Goal: Find specific page/section: Find specific page/section

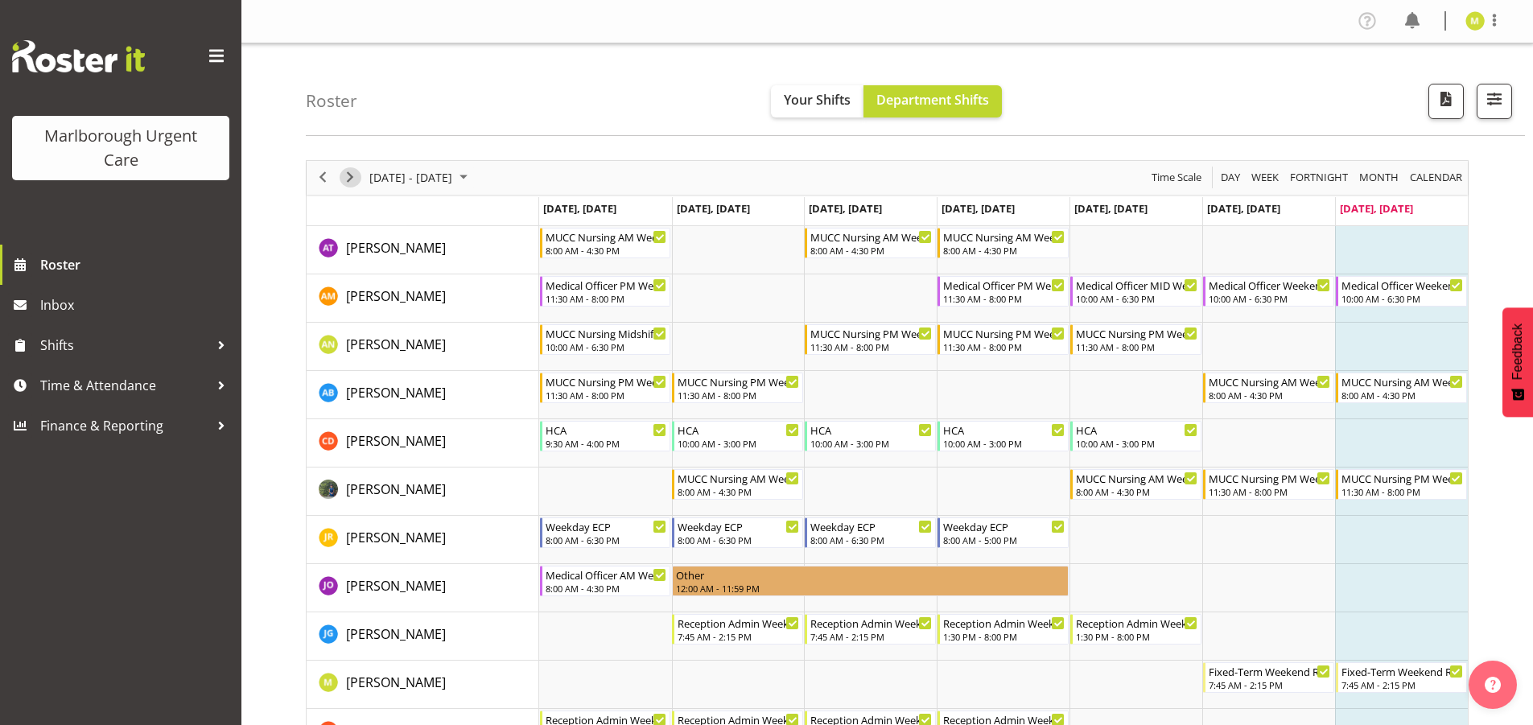
click at [352, 179] on span "Next" at bounding box center [349, 177] width 19 height 20
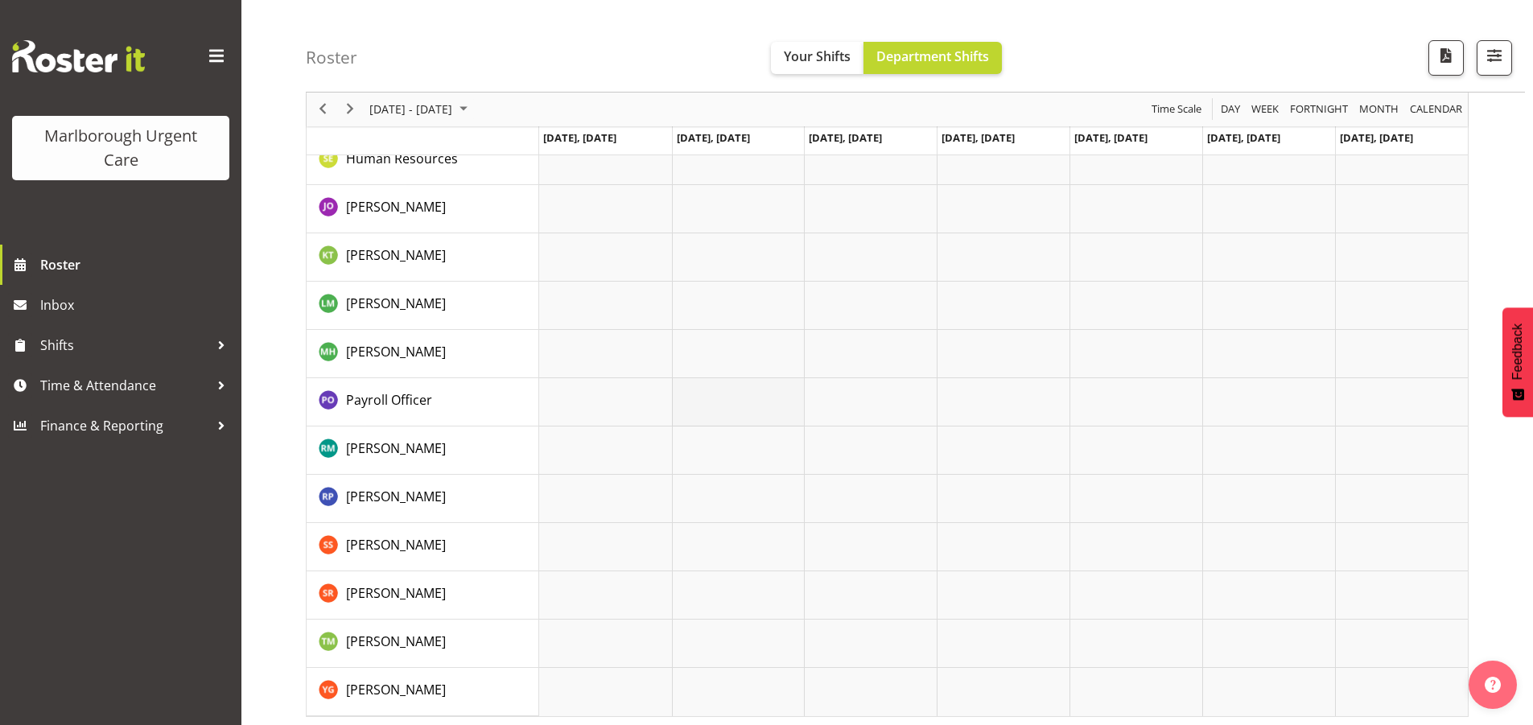
scroll to position [914, 0]
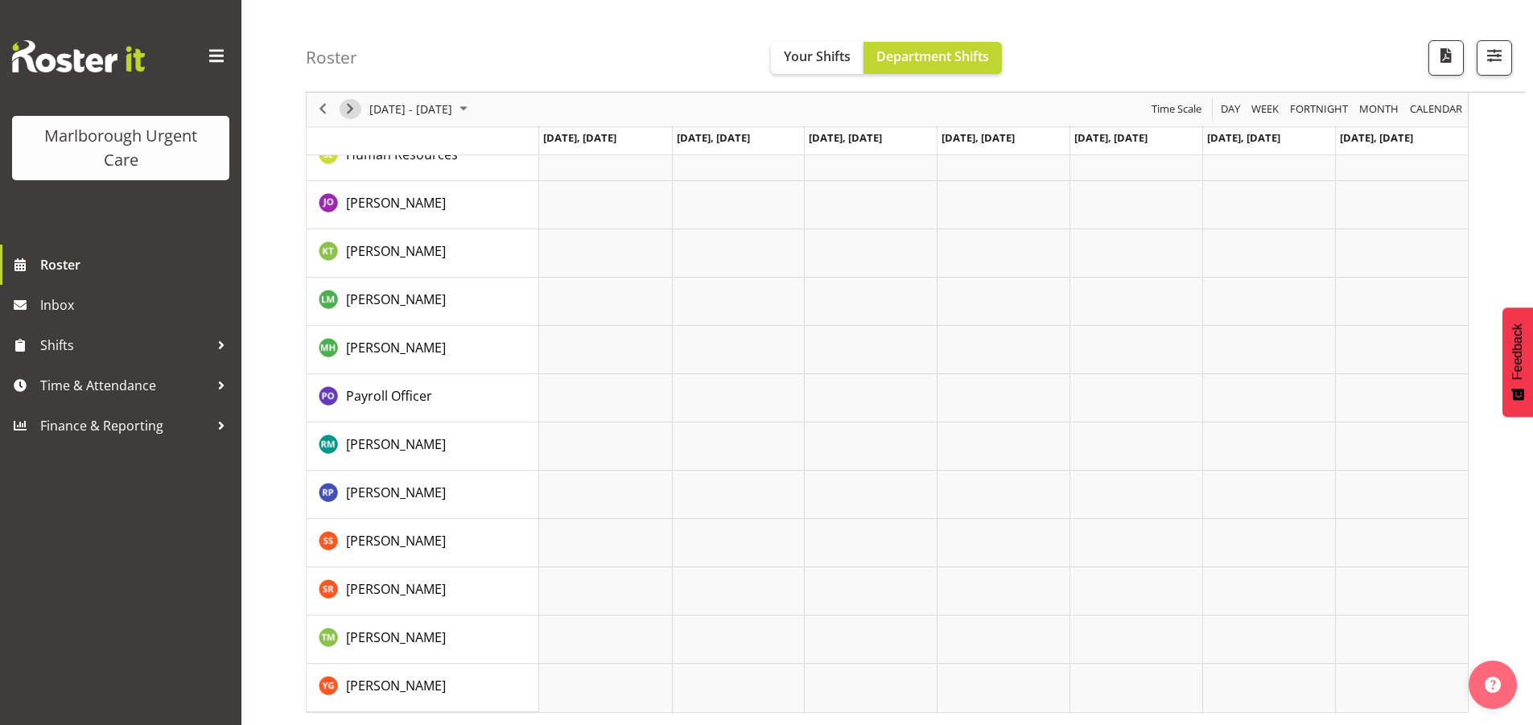
click at [346, 115] on span "Next" at bounding box center [349, 110] width 19 height 20
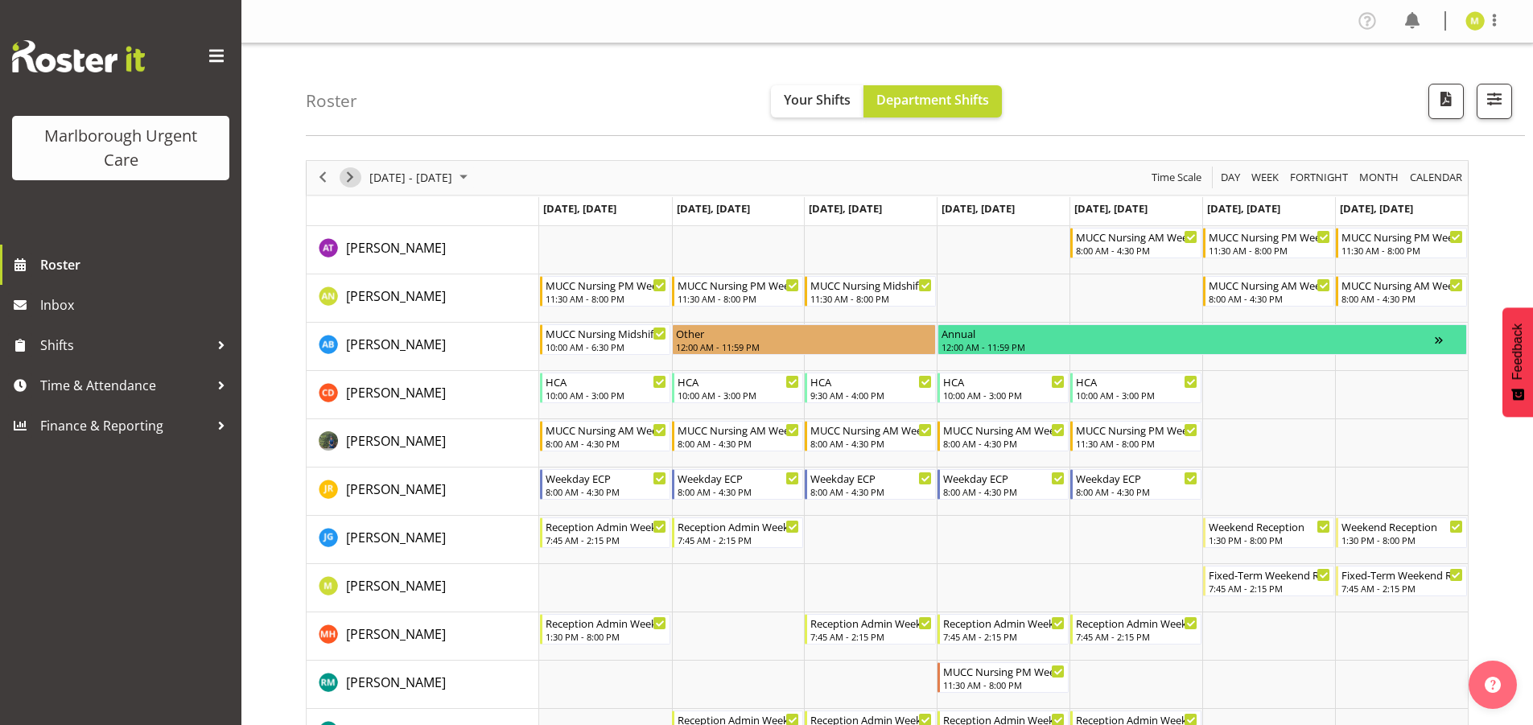
click at [340, 185] on div "next period" at bounding box center [349, 178] width 27 height 34
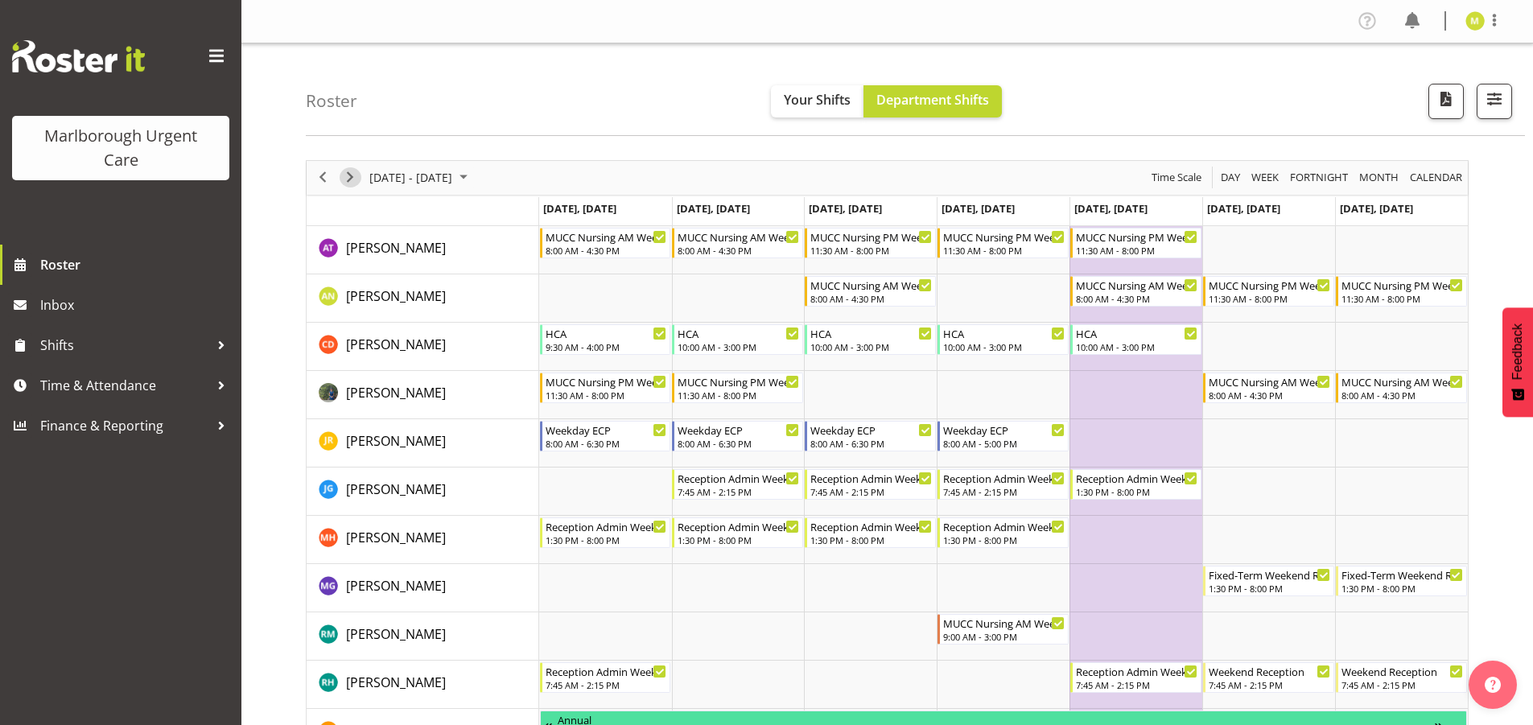
click at [357, 174] on span "Next" at bounding box center [349, 177] width 19 height 20
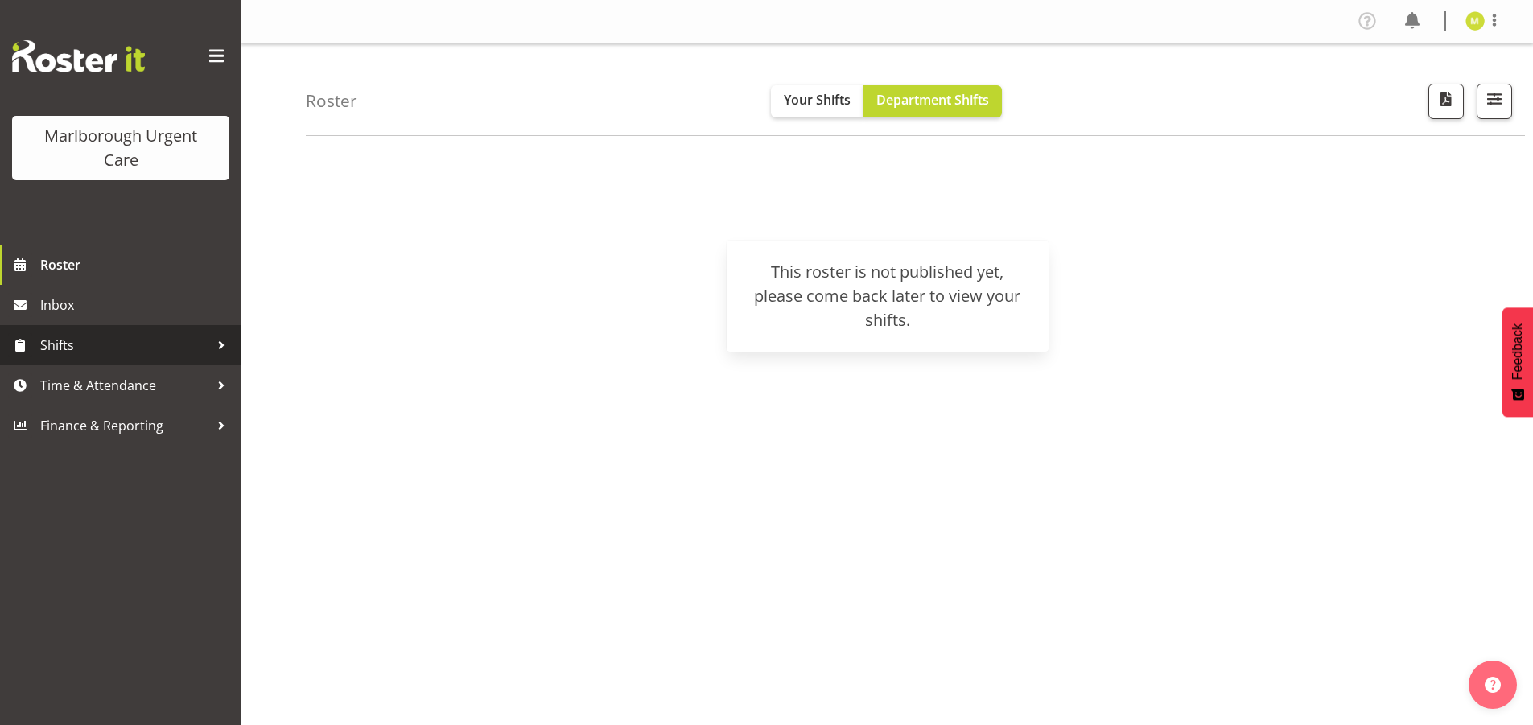
click at [50, 352] on span "Shifts" at bounding box center [124, 345] width 169 height 24
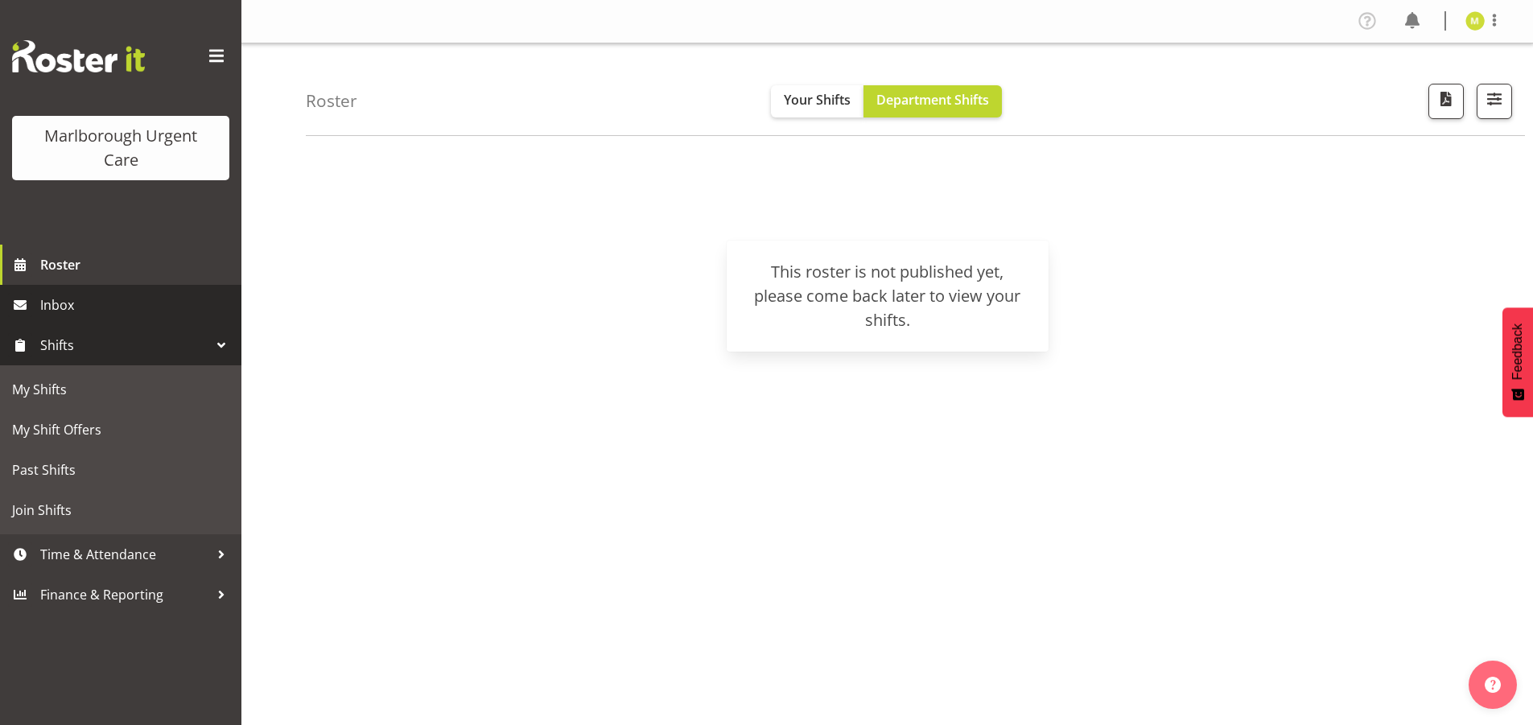
click at [61, 309] on span "Inbox" at bounding box center [136, 305] width 193 height 24
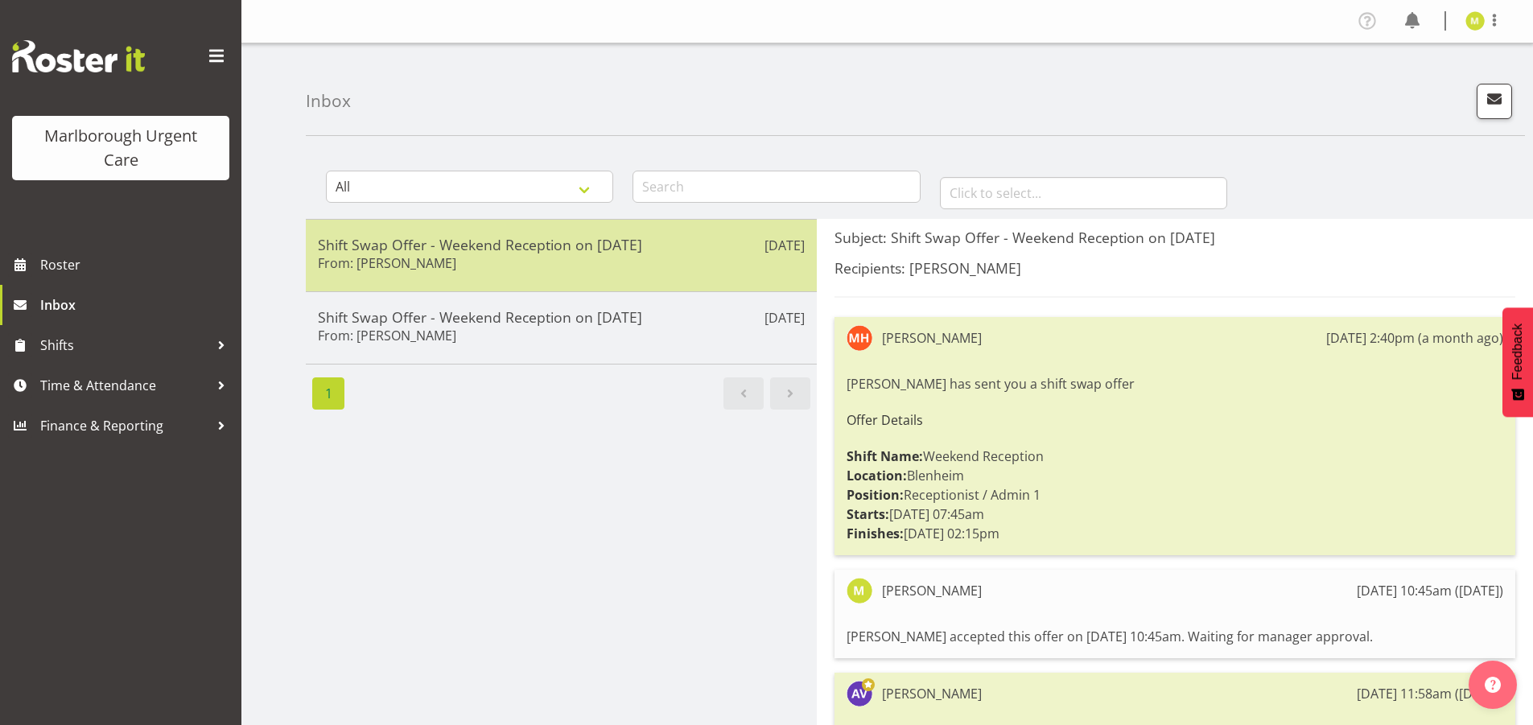
click at [336, 256] on h6 "From: [PERSON_NAME]" at bounding box center [387, 263] width 138 height 16
